Goal: Task Accomplishment & Management: Manage account settings

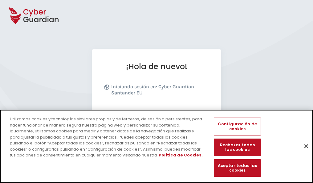
scroll to position [76, 0]
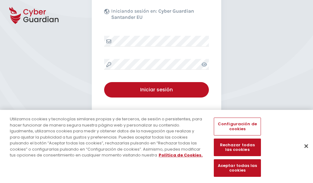
click at [303, 152] on button "Cerrar" at bounding box center [307, 146] width 14 height 14
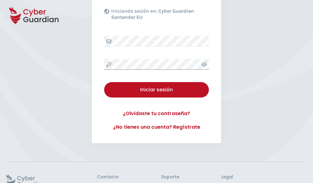
scroll to position [120, 0]
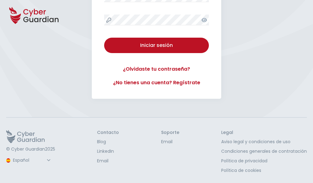
click at [104, 38] on button "Iniciar sesión" at bounding box center [156, 45] width 105 height 15
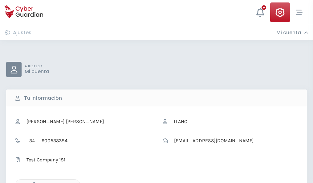
click at [32, 182] on icon "button" at bounding box center [32, 184] width 5 height 5
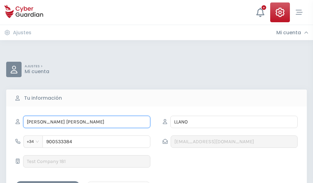
click at [87, 122] on input "JUAN BAUTISTA" at bounding box center [86, 122] width 127 height 12
type input "J"
type input "Modesta"
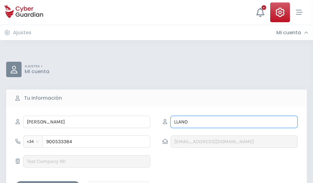
click at [234, 122] on input "LLANO" at bounding box center [234, 122] width 127 height 12
type input "L"
type input "Costa"
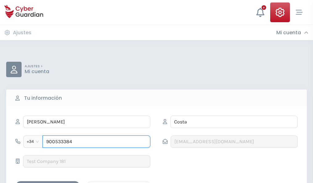
click at [97, 142] on input "900533384" at bounding box center [97, 141] width 108 height 12
type input "9"
type input "900767364"
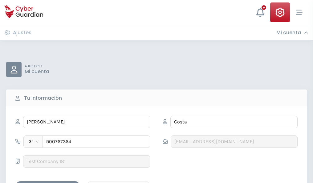
click at [48, 183] on div "Guardar cambios" at bounding box center [48, 187] width 56 height 8
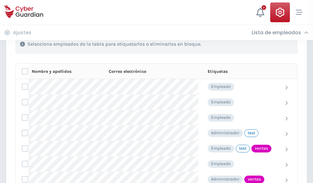
scroll to position [279, 0]
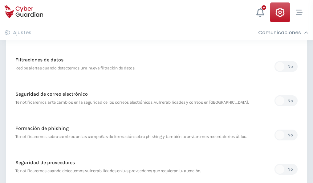
scroll to position [325, 0]
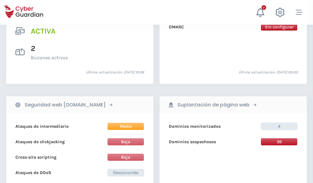
scroll to position [627, 0]
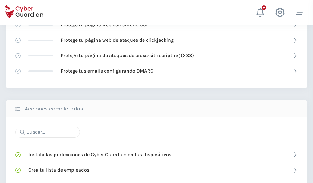
scroll to position [411, 0]
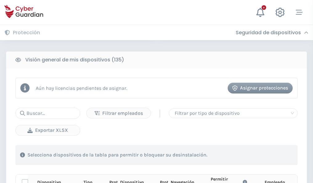
scroll to position [545, 0]
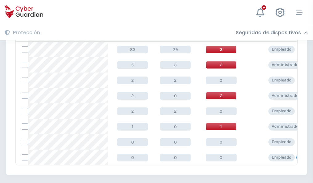
scroll to position [286, 0]
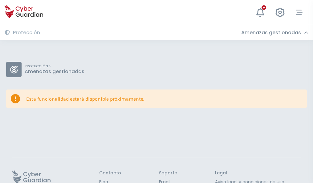
scroll to position [40, 0]
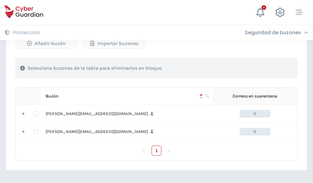
scroll to position [268, 0]
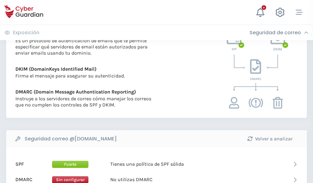
scroll to position [333, 0]
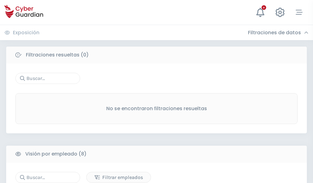
scroll to position [525, 0]
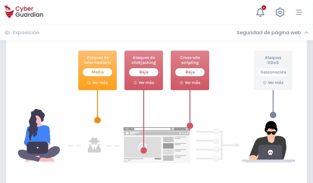
scroll to position [336, 0]
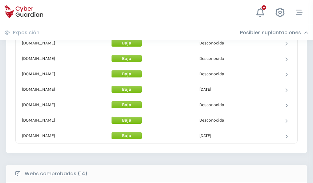
scroll to position [601, 0]
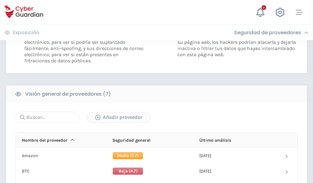
scroll to position [413, 0]
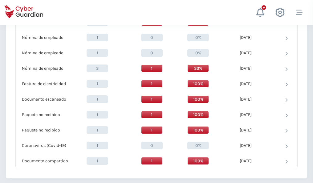
scroll to position [639, 0]
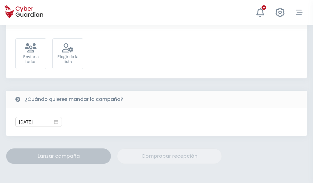
scroll to position [226, 0]
